Goal: Task Accomplishment & Management: Manage account settings

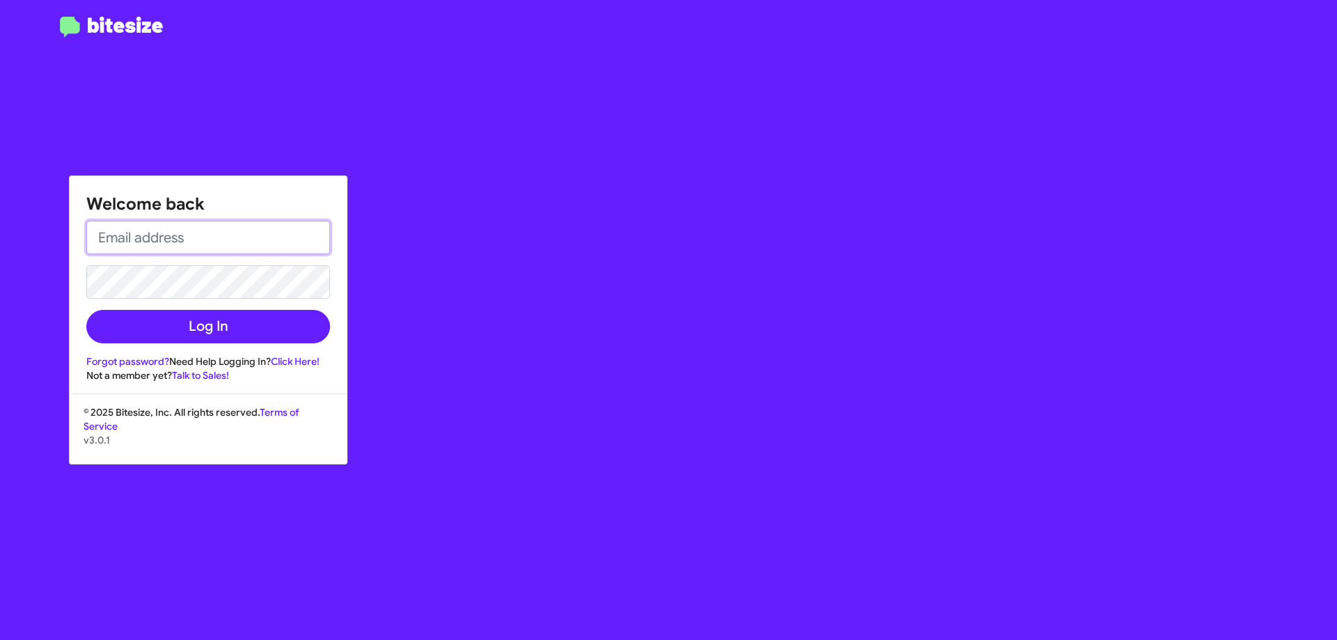
click at [246, 245] on input "email" at bounding box center [208, 237] width 244 height 33
type input "[EMAIL_ADDRESS][DOMAIN_NAME]"
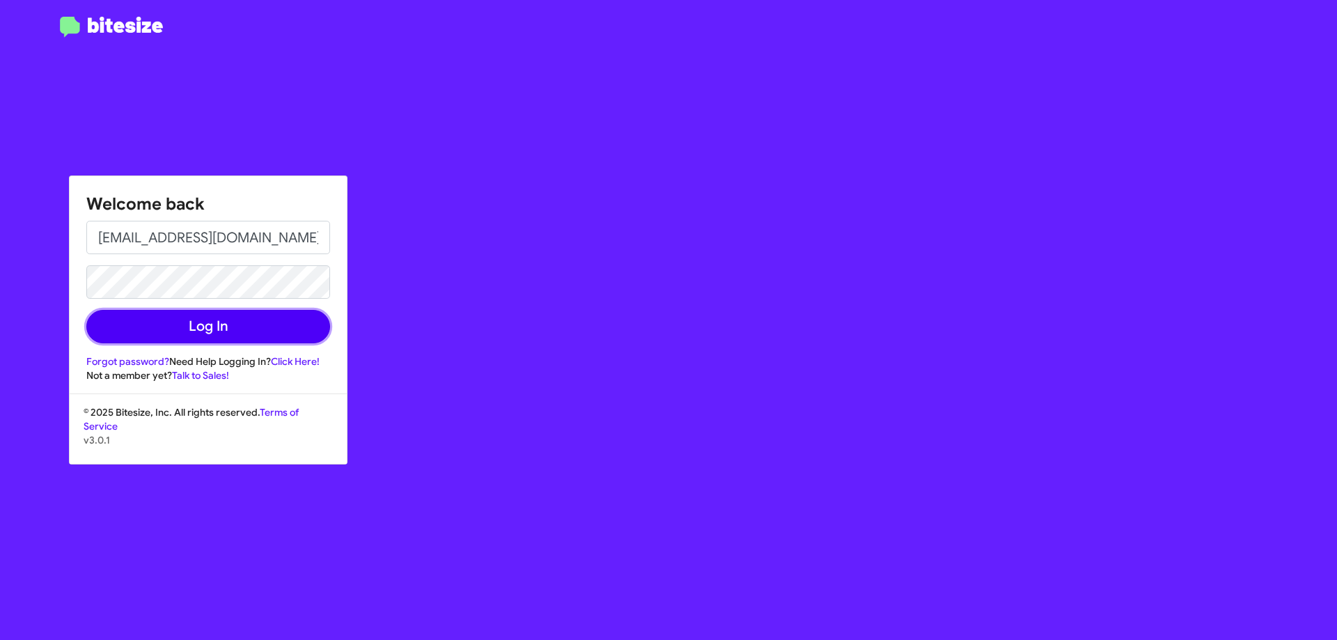
click at [204, 318] on button "Log In" at bounding box center [208, 326] width 244 height 33
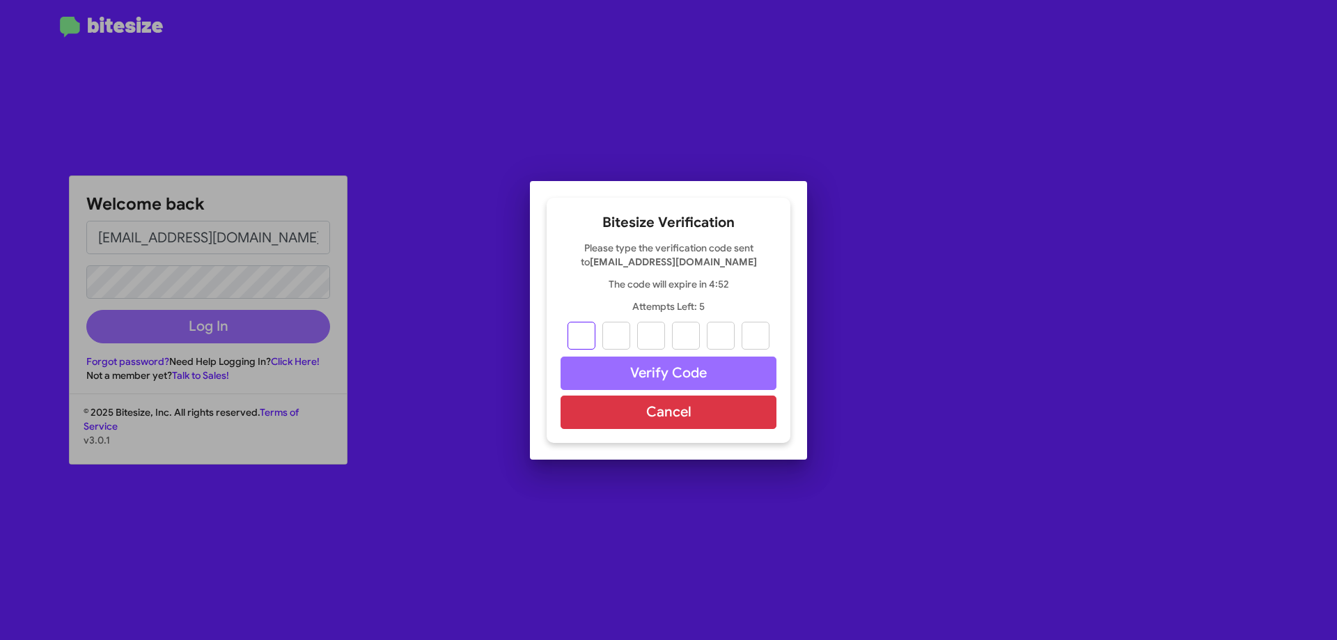
click at [577, 333] on input "text" at bounding box center [581, 336] width 28 height 28
type input "6"
type input "9"
type input "2"
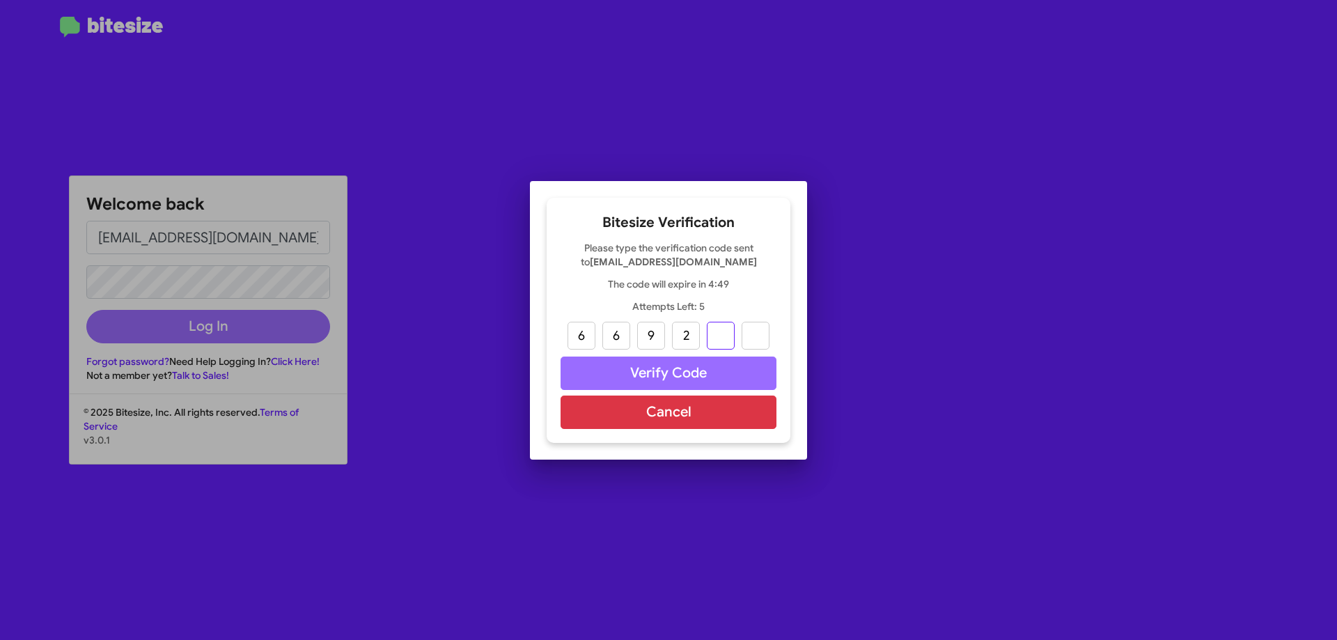
type input "5"
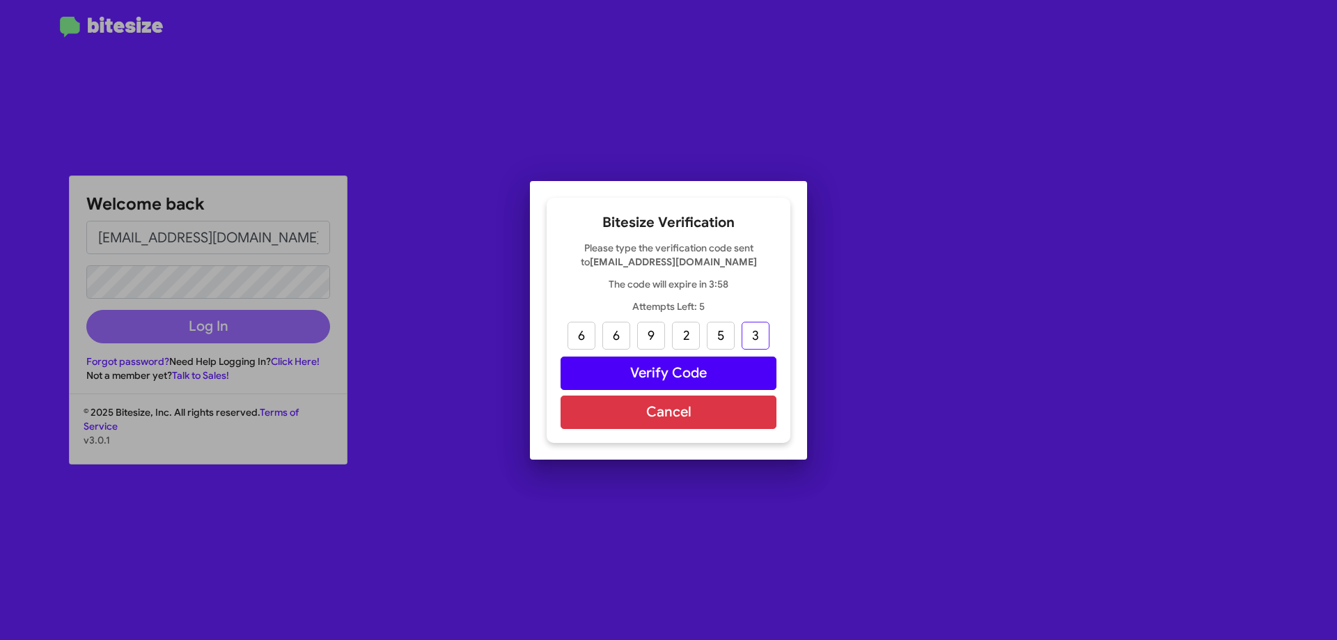
type input "3"
click at [739, 380] on button "Verify Code" at bounding box center [669, 372] width 216 height 33
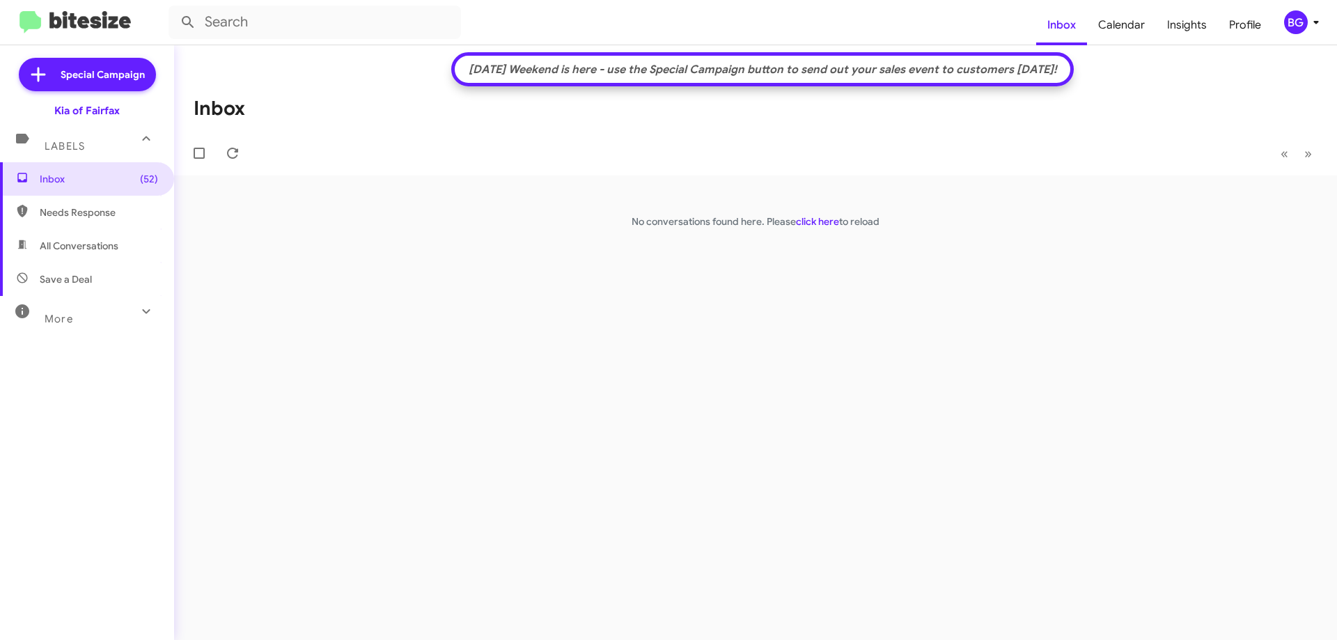
click at [416, 334] on div "[DATE] Weekend is here - use the Special Campaign button to send out your sales…" at bounding box center [755, 342] width 1163 height 595
click at [140, 173] on span "(52)" at bounding box center [149, 179] width 18 height 14
click at [90, 182] on span "Inbox (52)" at bounding box center [99, 179] width 118 height 14
click at [79, 236] on span "All Conversations" at bounding box center [87, 245] width 174 height 33
type input "in:all-conversations"
